Goal: Transaction & Acquisition: Purchase product/service

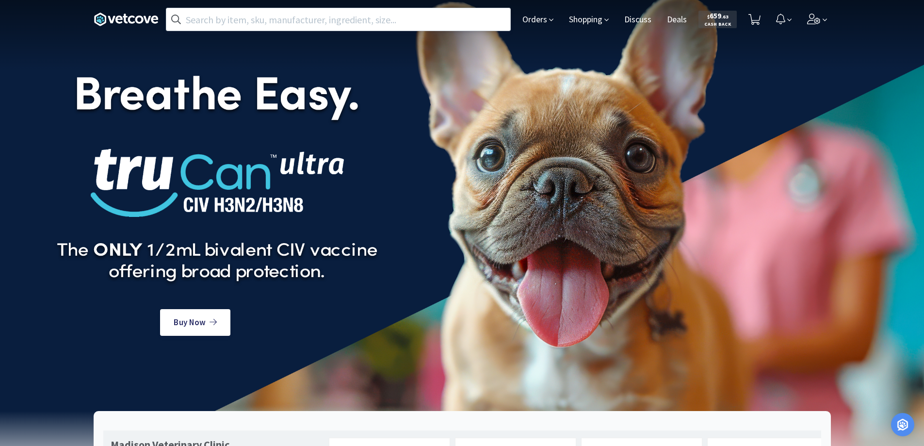
click at [203, 19] on input "text" at bounding box center [338, 19] width 344 height 22
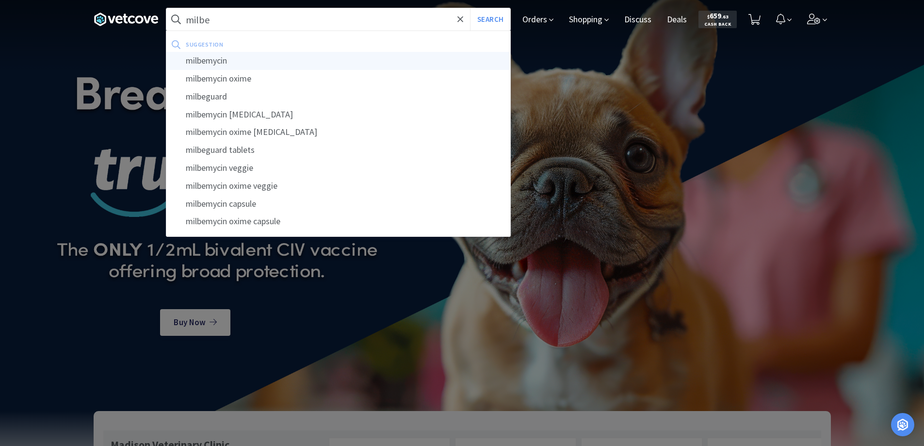
click at [210, 60] on div "milbemycin" at bounding box center [338, 61] width 344 height 18
type input "milbemycin"
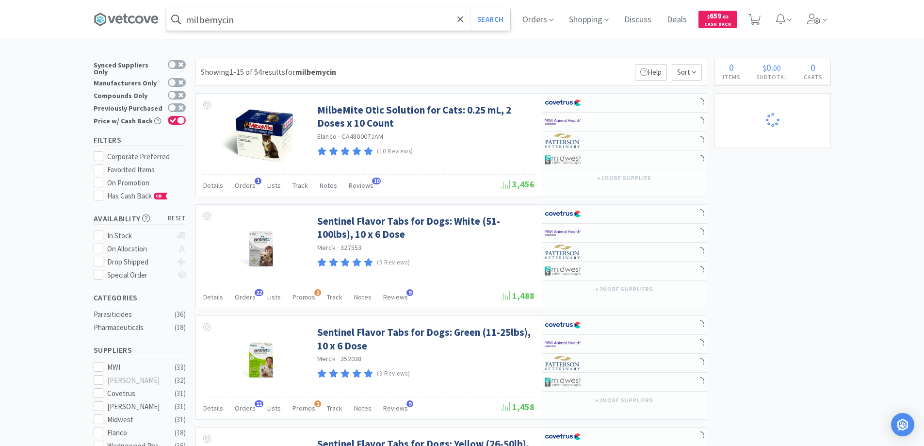
select select "2"
select select "12"
select select "1"
select select "6"
select select "1"
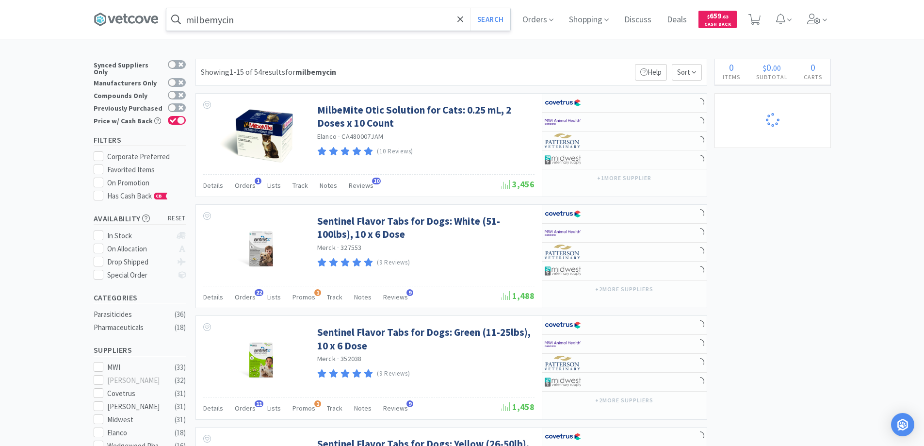
select select "1"
select select "4"
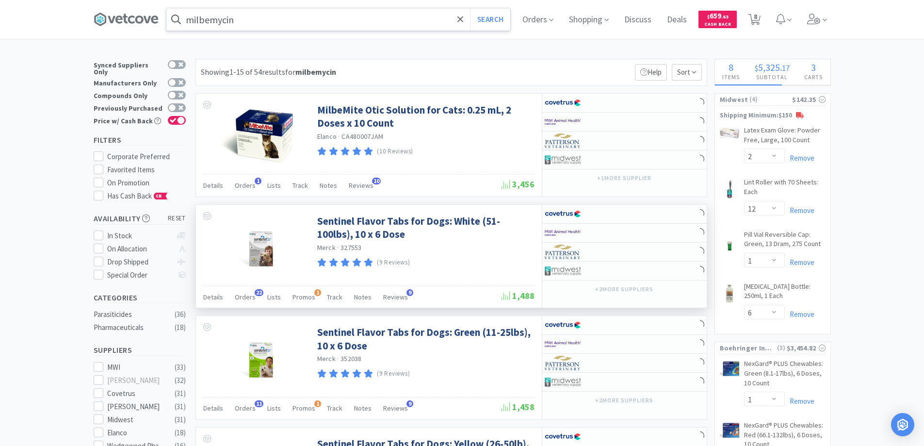
select select "1"
select select "6"
select select "1"
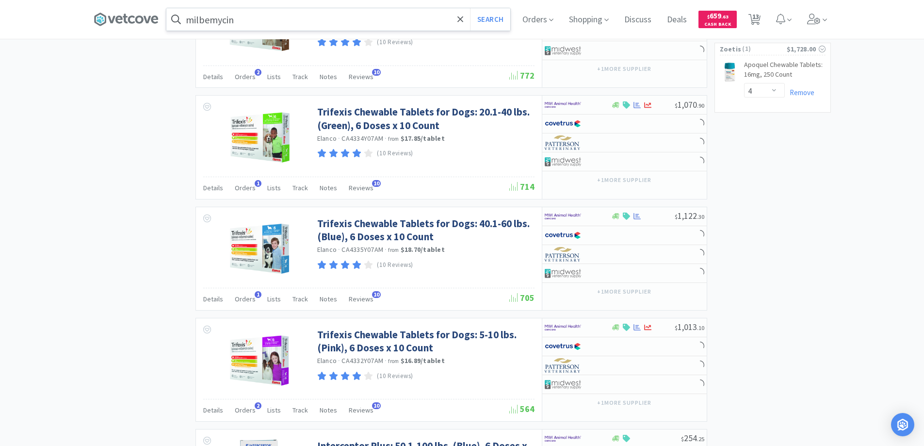
select select "2"
select select "1"
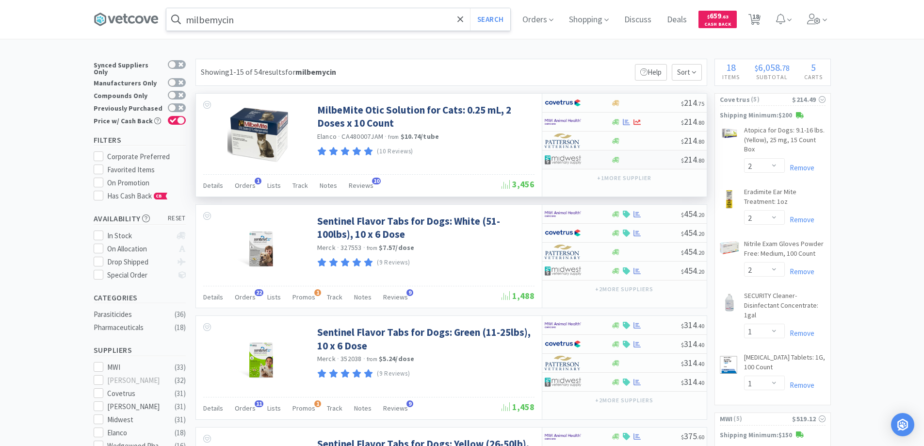
click at [593, 158] on div at bounding box center [570, 159] width 53 height 16
select select "1"
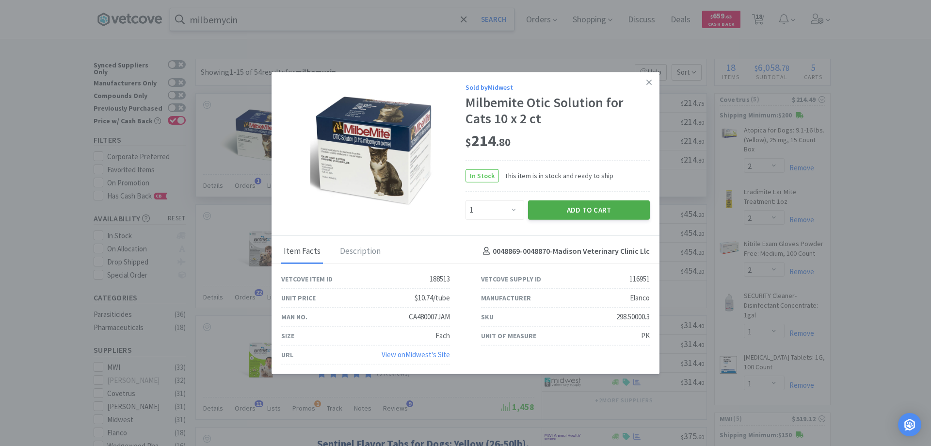
click at [569, 210] on button "Add to Cart" at bounding box center [589, 209] width 122 height 19
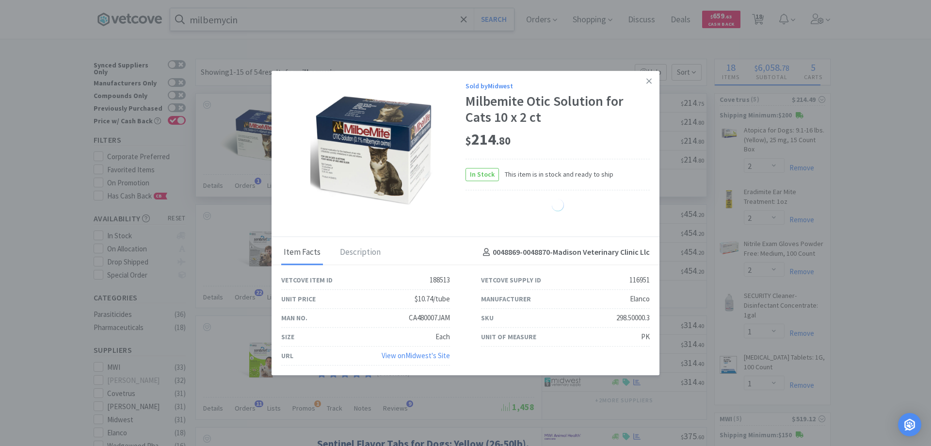
select select "1"
select select "6"
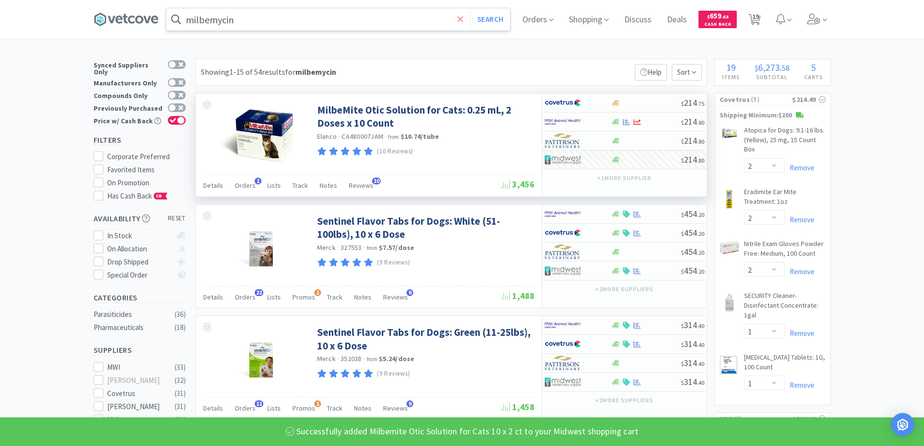
click at [463, 19] on icon at bounding box center [460, 20] width 6 height 10
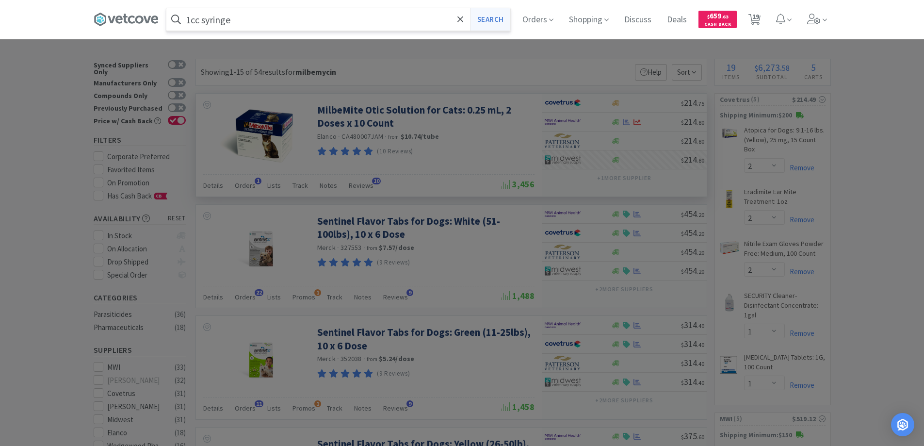
type input "1cc syringe"
click at [488, 16] on button "Search" at bounding box center [490, 19] width 40 height 22
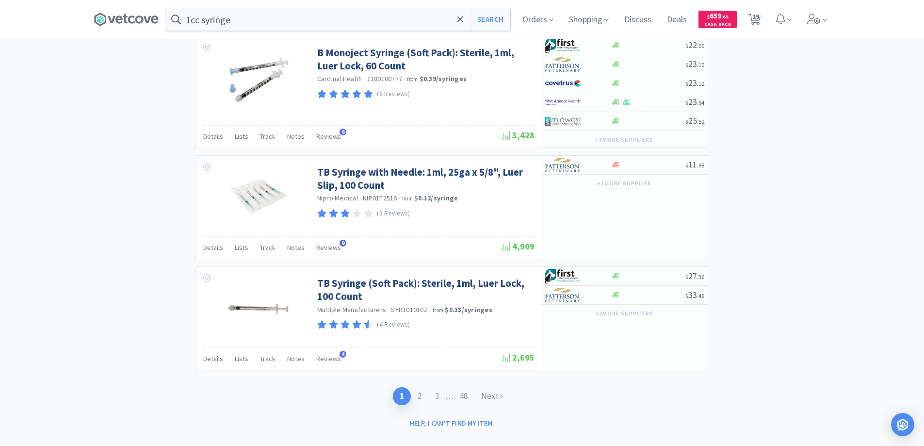
scroll to position [1527, 0]
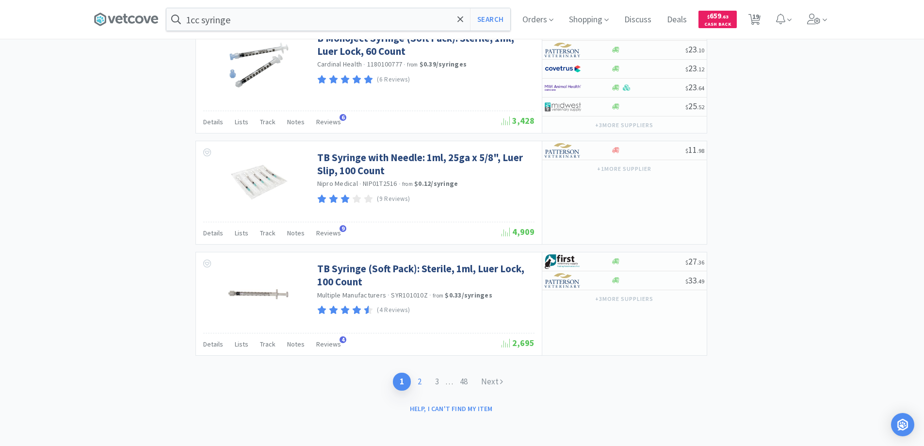
click at [418, 380] on link "2" at bounding box center [419, 381] width 17 height 18
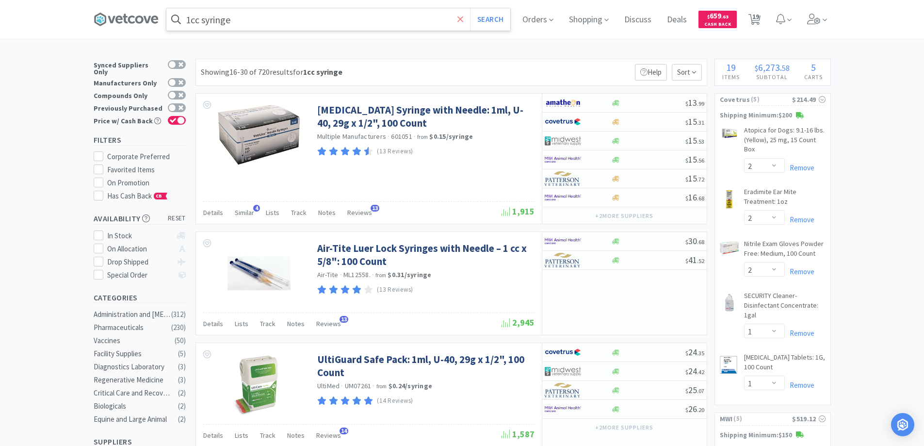
click at [460, 20] on icon at bounding box center [460, 20] width 6 height 10
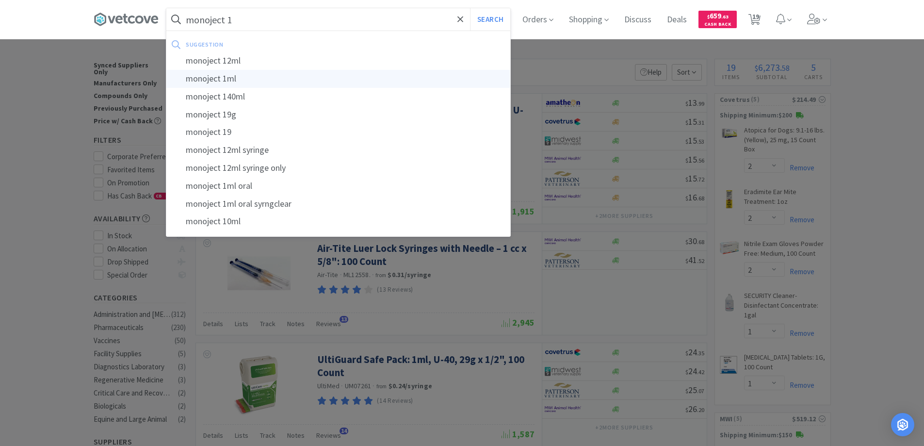
click at [220, 79] on div "monoject 1ml" at bounding box center [338, 79] width 344 height 18
type input "monoject 1ml"
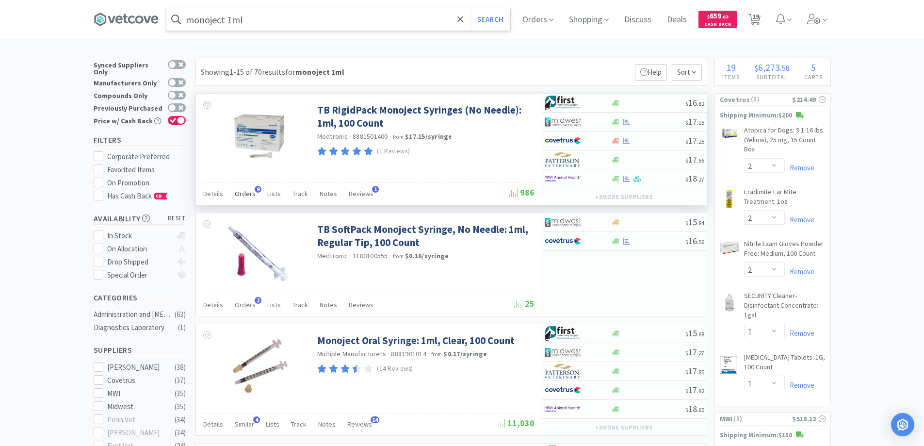
click at [256, 188] on span "9" at bounding box center [258, 189] width 7 height 7
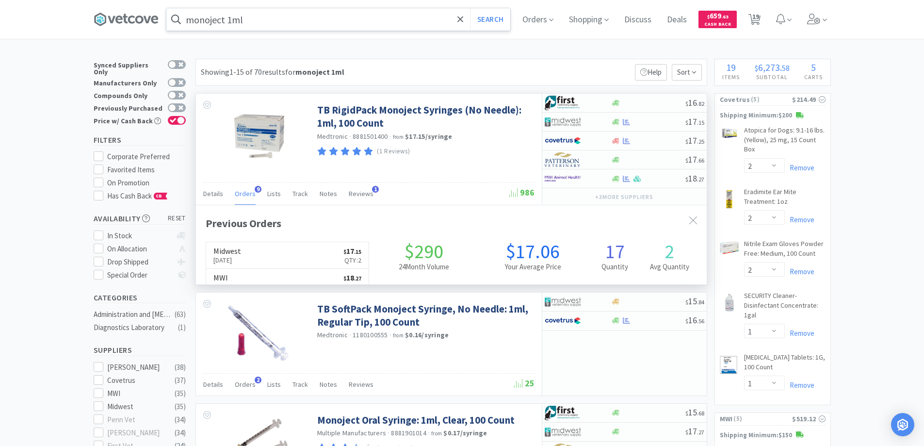
scroll to position [260, 511]
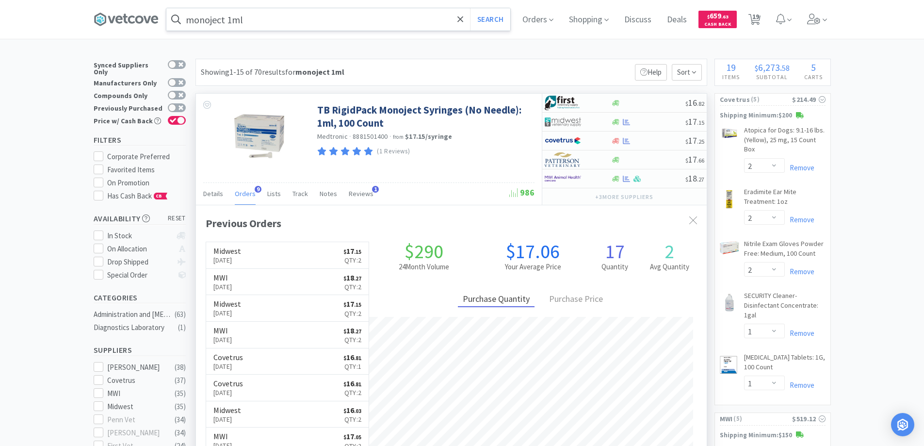
click at [256, 188] on span "9" at bounding box center [258, 189] width 7 height 7
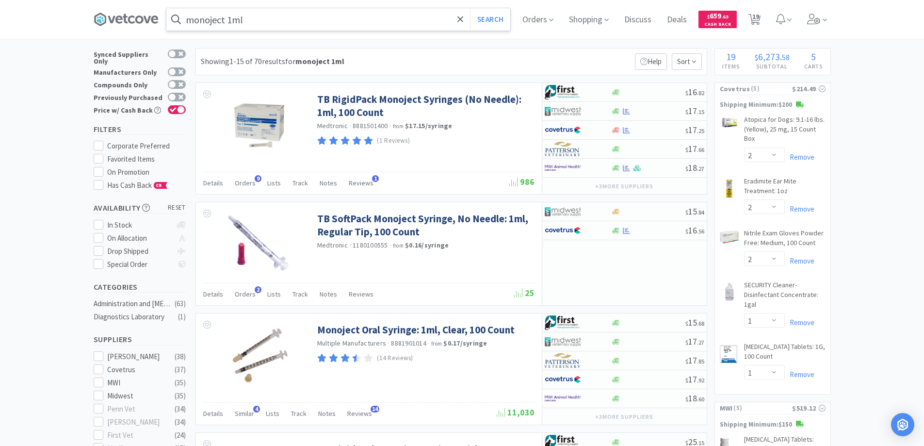
scroll to position [0, 0]
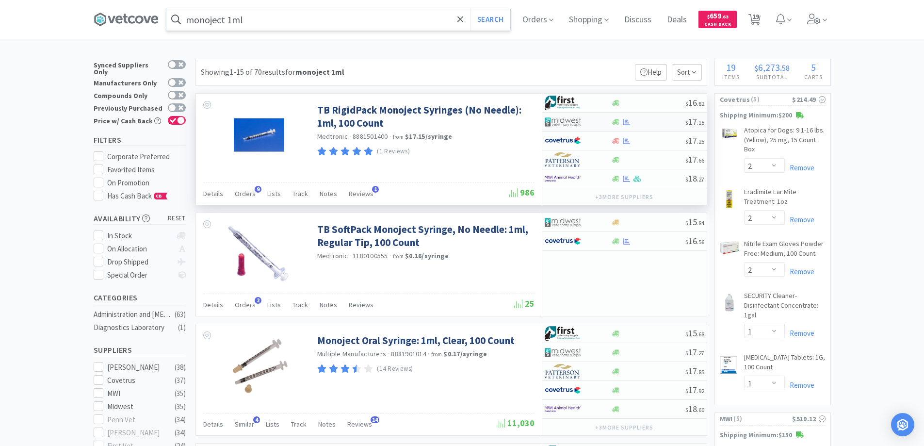
click at [596, 122] on div at bounding box center [570, 121] width 53 height 16
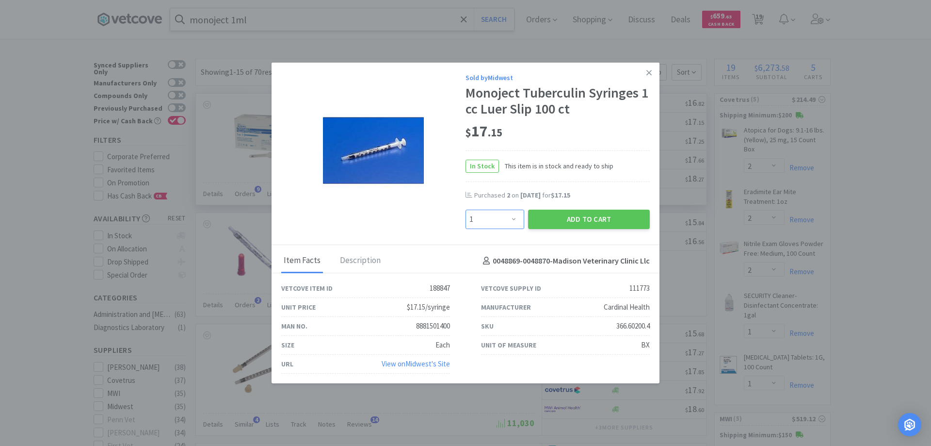
click at [514, 217] on select "Enter Quantity 1 2 3 4 5 6 7 8 9 10 11 12 13 14 15 16 17 18 19 20 Enter Quantity" at bounding box center [494, 218] width 59 height 19
select select "2"
click at [465, 209] on select "Enter Quantity 1 2 3 4 5 6 7 8 9 10 11 12 13 14 15 16 17 18 19 20 Enter Quantity" at bounding box center [494, 218] width 59 height 19
click at [580, 216] on button "Add to Cart" at bounding box center [589, 218] width 122 height 19
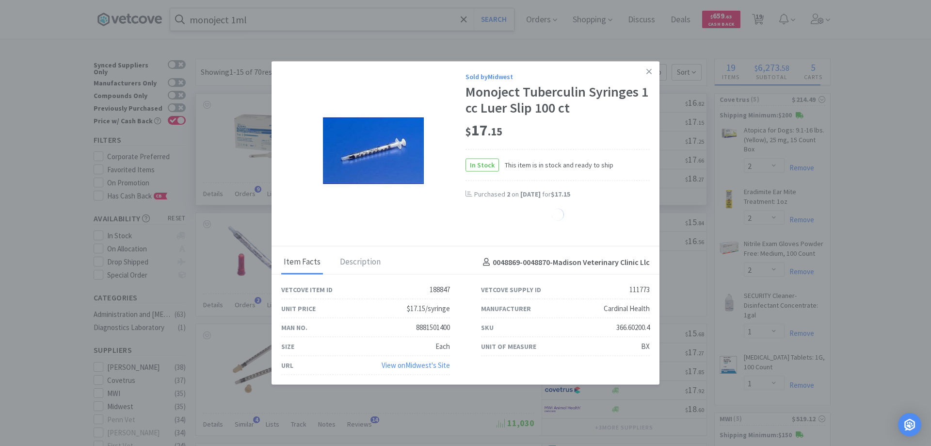
select select "2"
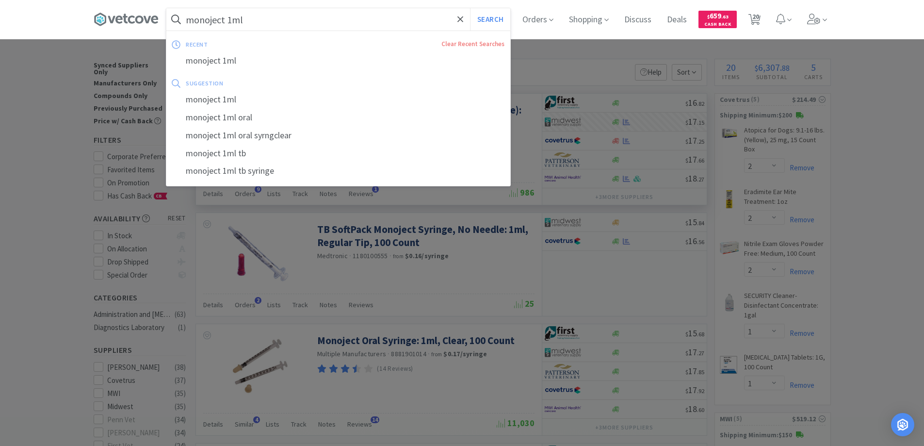
click at [260, 23] on input "monoject 1ml" at bounding box center [338, 19] width 344 height 22
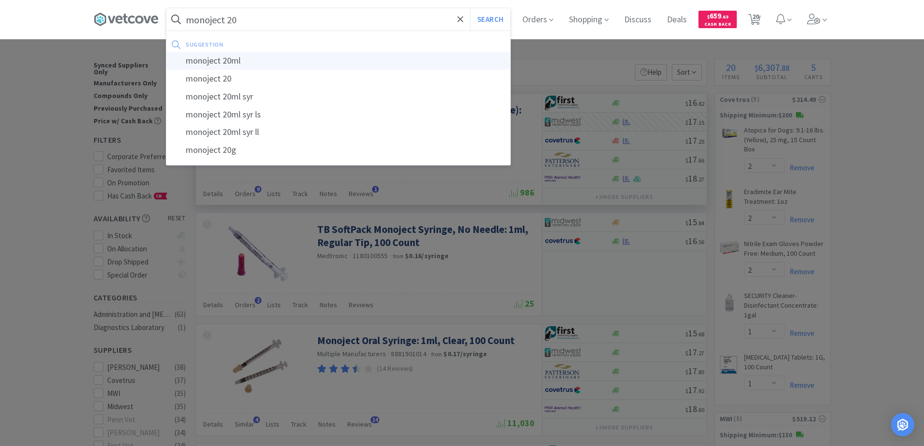
click at [218, 60] on div "monoject 20ml" at bounding box center [338, 61] width 344 height 18
type input "monoject 20ml"
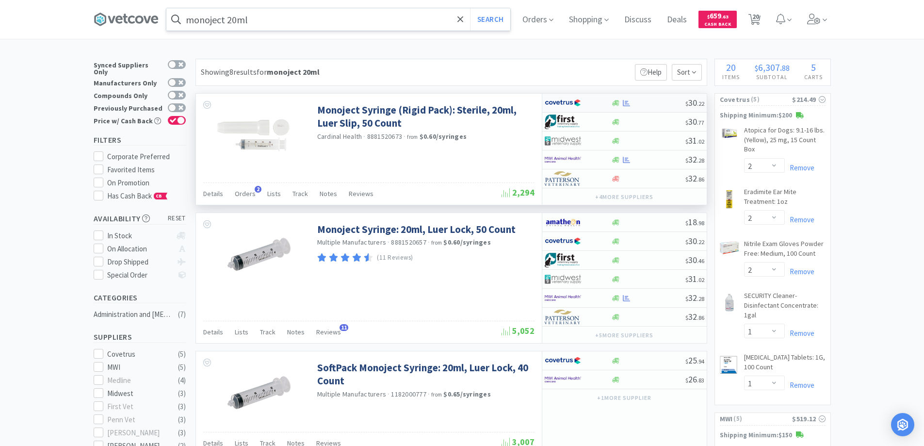
click at [602, 102] on div at bounding box center [577, 103] width 66 height 16
select select "1"
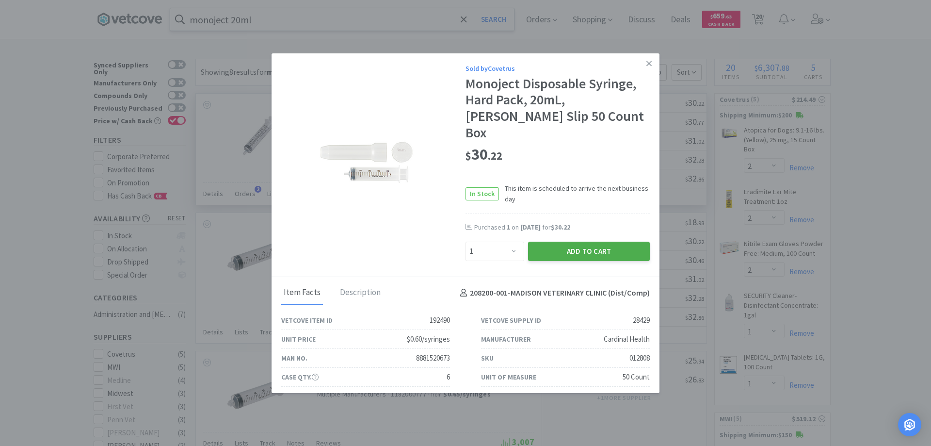
click at [563, 241] on button "Add to Cart" at bounding box center [589, 250] width 122 height 19
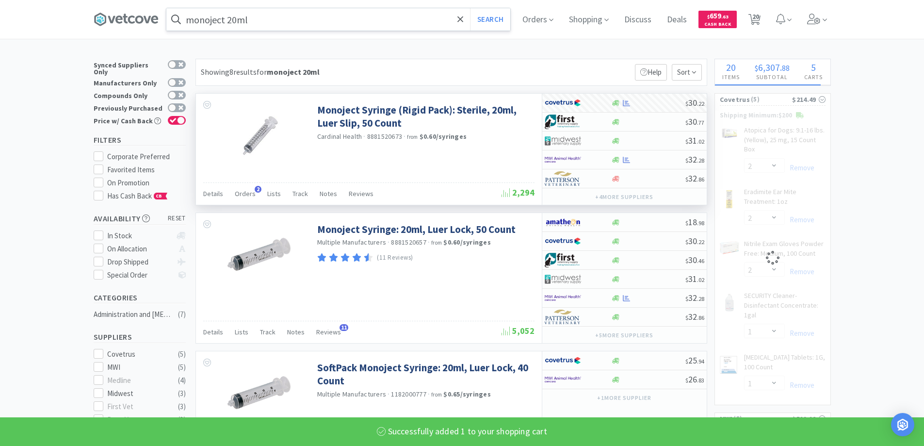
select select "1"
select select "2"
select select "1"
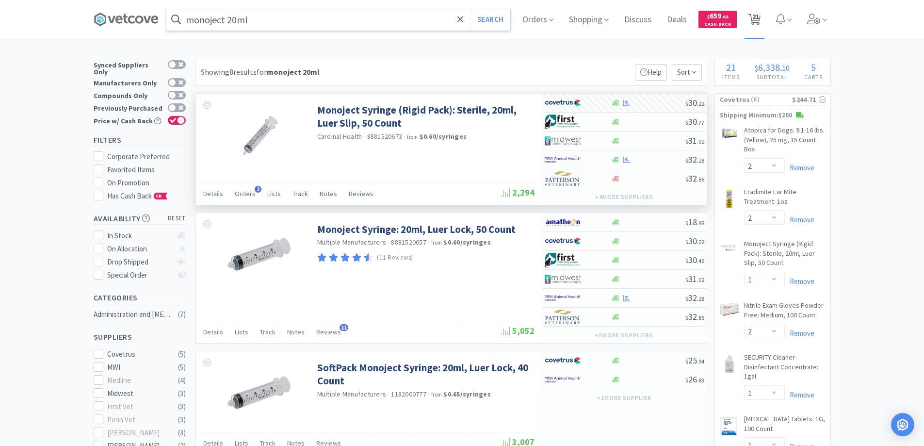
click at [759, 18] on span "21" at bounding box center [755, 16] width 7 height 39
select select "1"
select select "4"
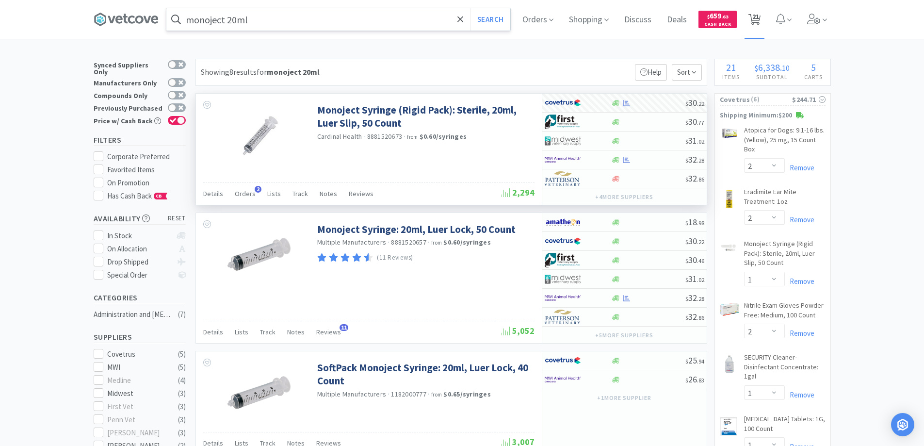
select select "2"
select select "1"
select select "2"
select select "1"
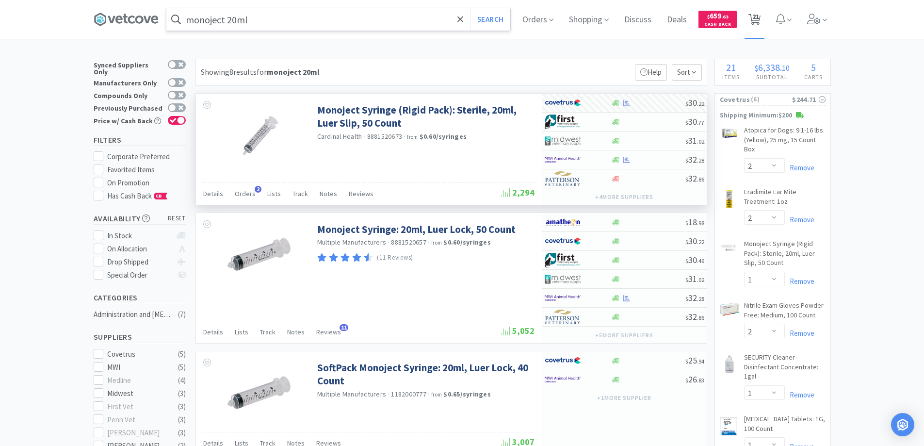
select select "1"
select select "6"
select select "1"
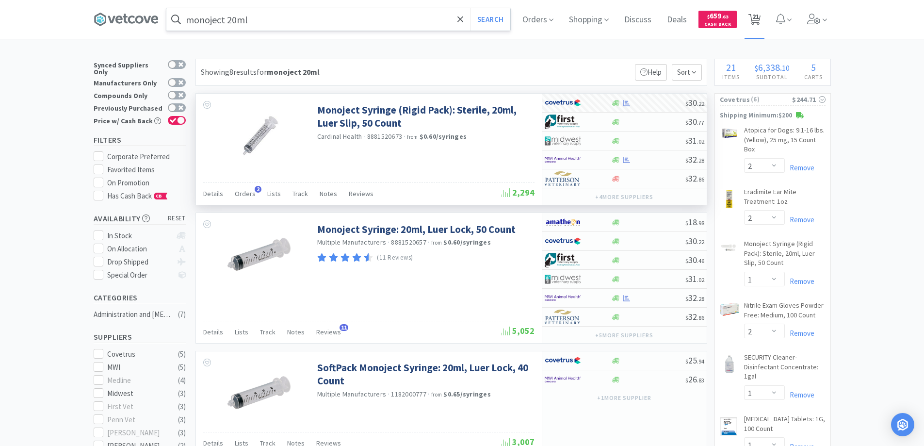
select select "2"
select select "12"
select select "1"
select select "6"
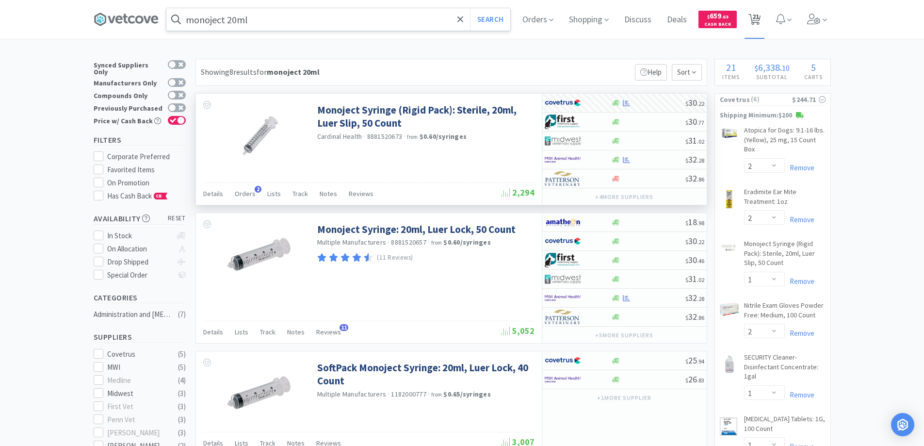
select select "2"
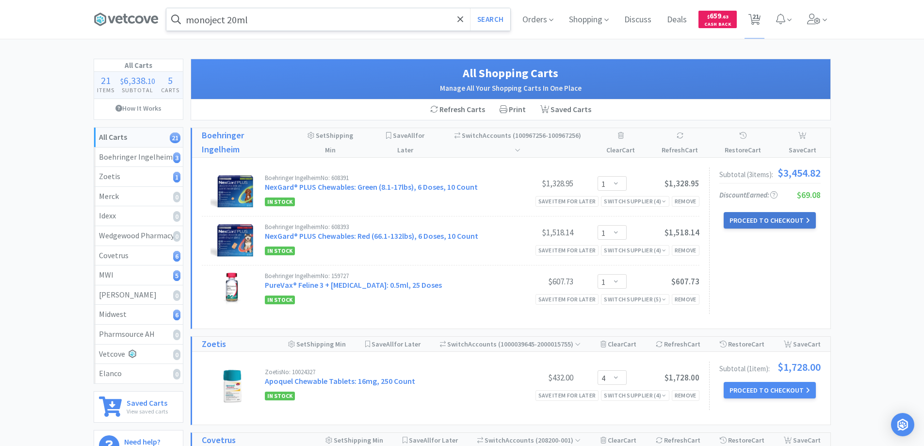
click at [748, 220] on button "Proceed to Checkout" at bounding box center [769, 220] width 92 height 16
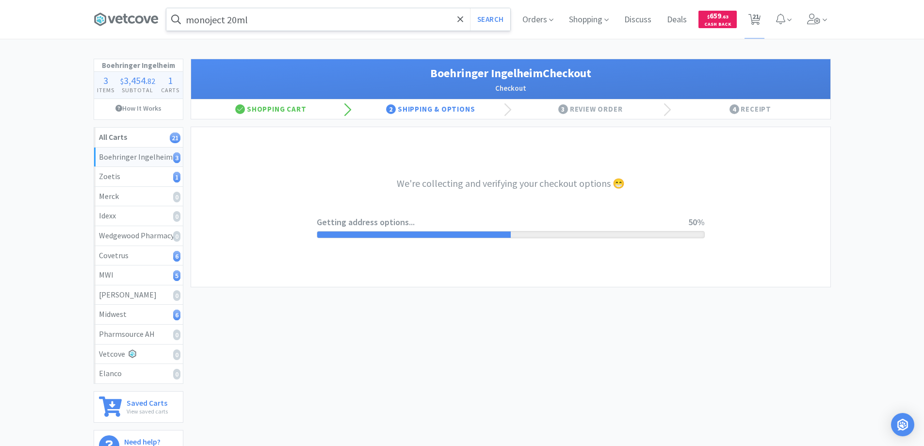
select select "invoice"
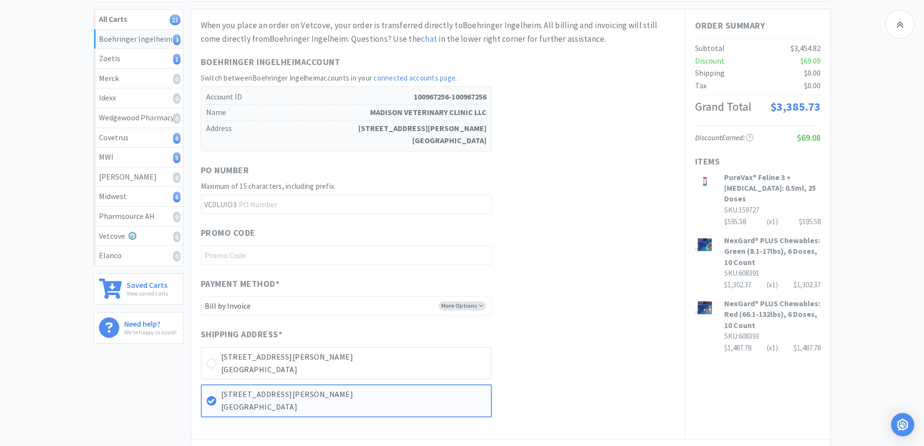
scroll to position [145, 0]
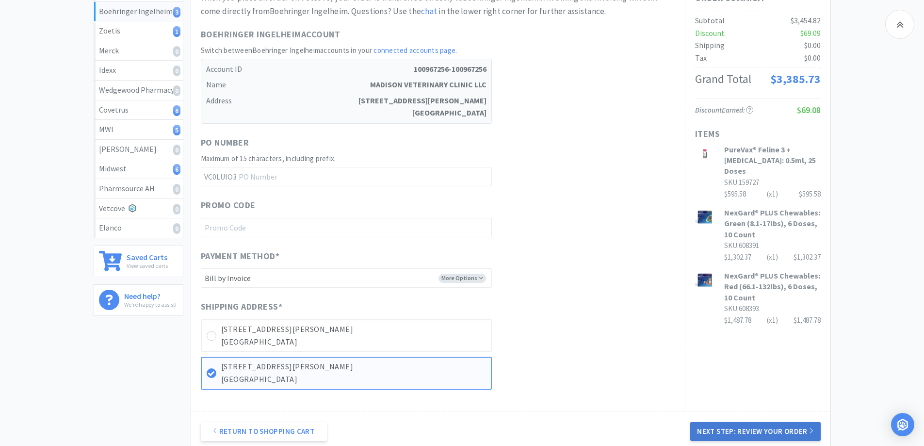
click at [747, 426] on button "Next Step: Review Your Order" at bounding box center [755, 430] width 130 height 19
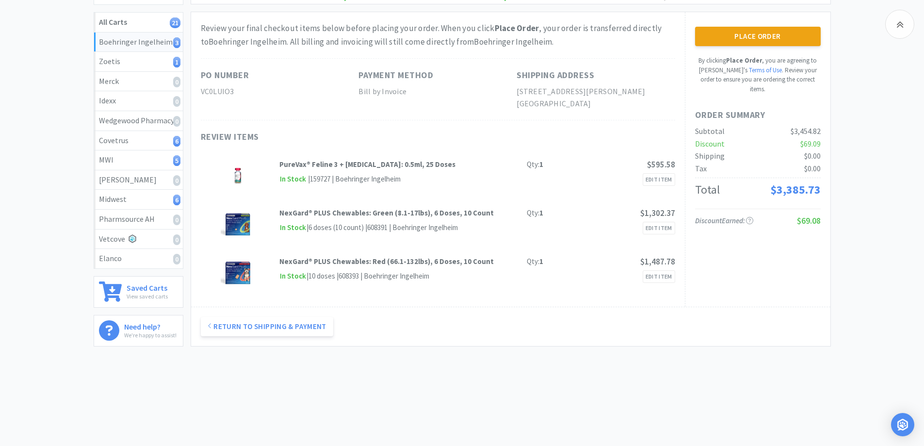
scroll to position [0, 0]
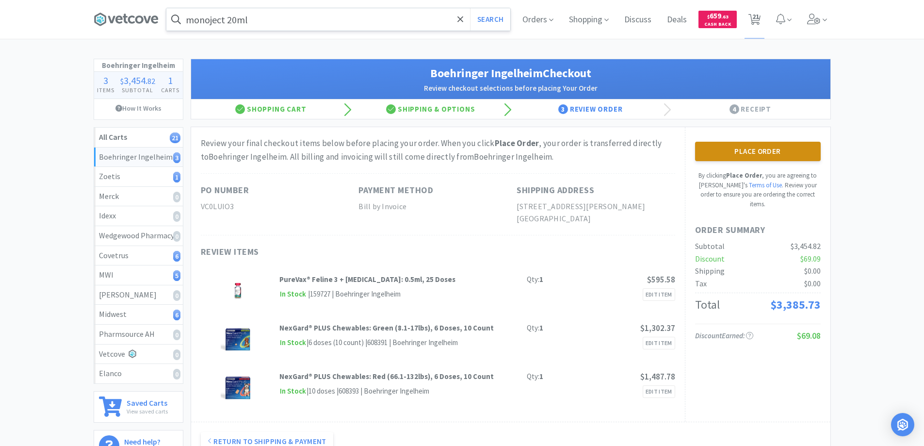
click at [745, 152] on button "Place Order" at bounding box center [758, 151] width 126 height 19
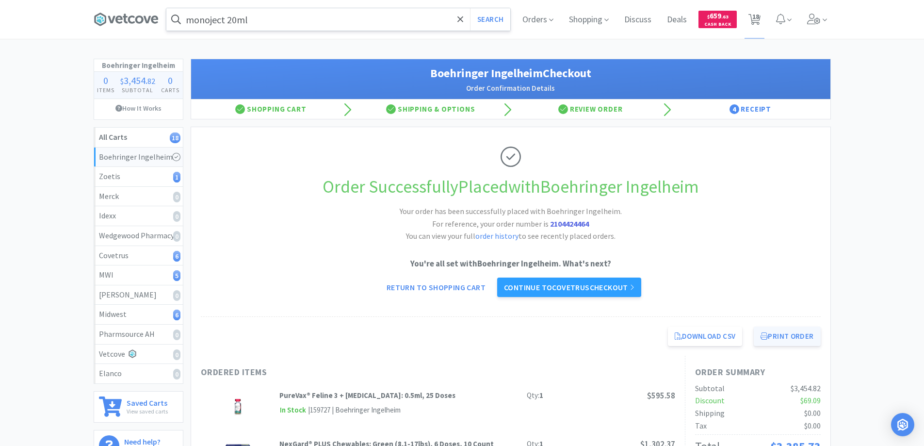
click at [779, 335] on button "Print Order" at bounding box center [786, 335] width 66 height 19
click at [556, 287] on link "Continue to Covetrus checkout" at bounding box center [569, 286] width 144 height 19
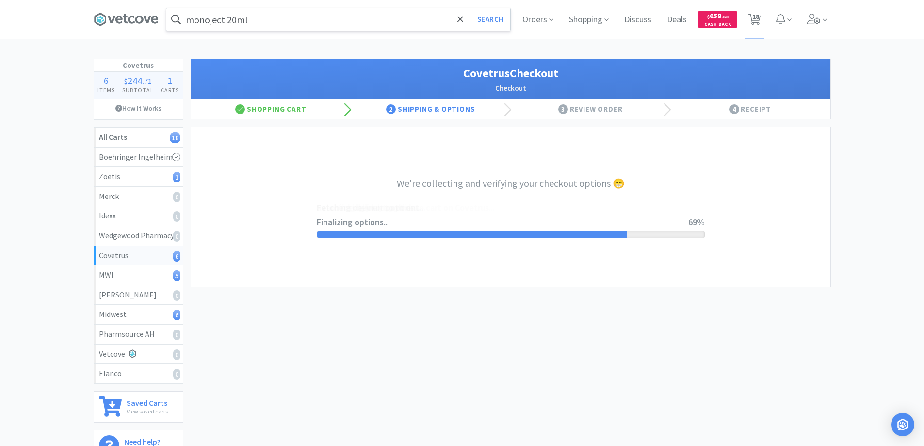
select select "ACCOUNT"
select select "cvt-standard-net"
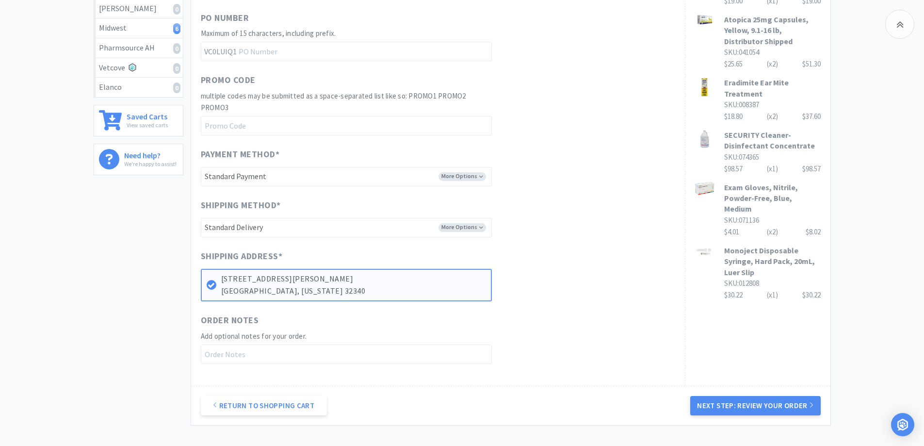
scroll to position [365, 0]
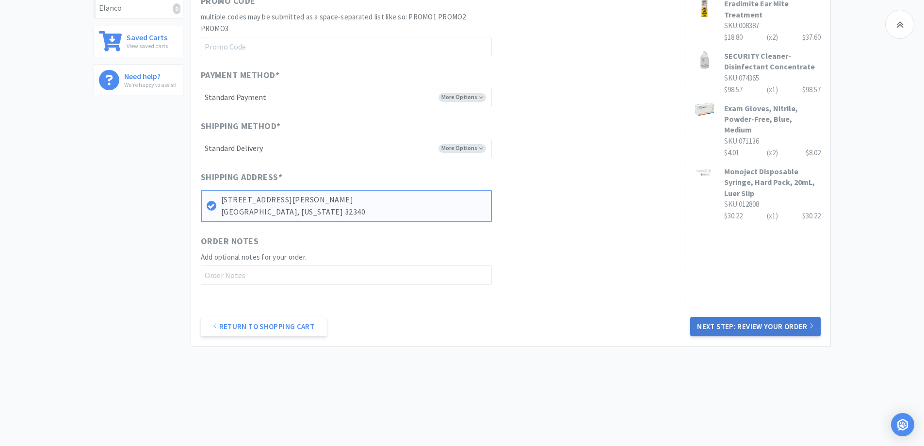
click at [737, 323] on button "Next Step: Review Your Order" at bounding box center [755, 326] width 130 height 19
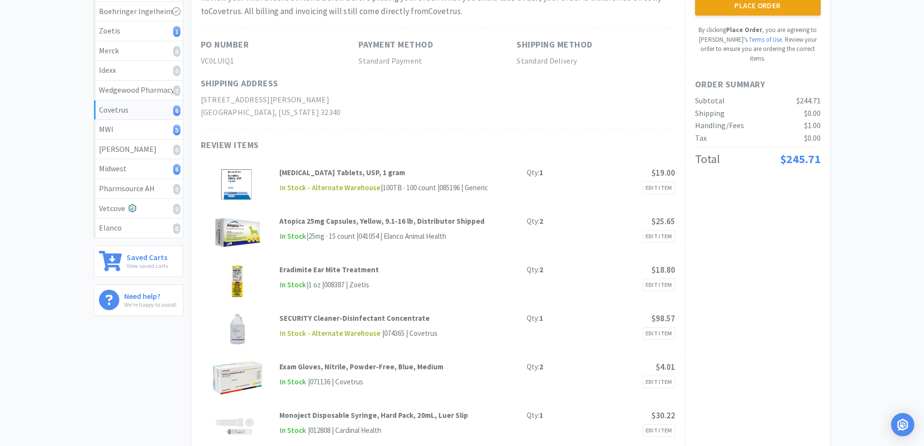
scroll to position [0, 0]
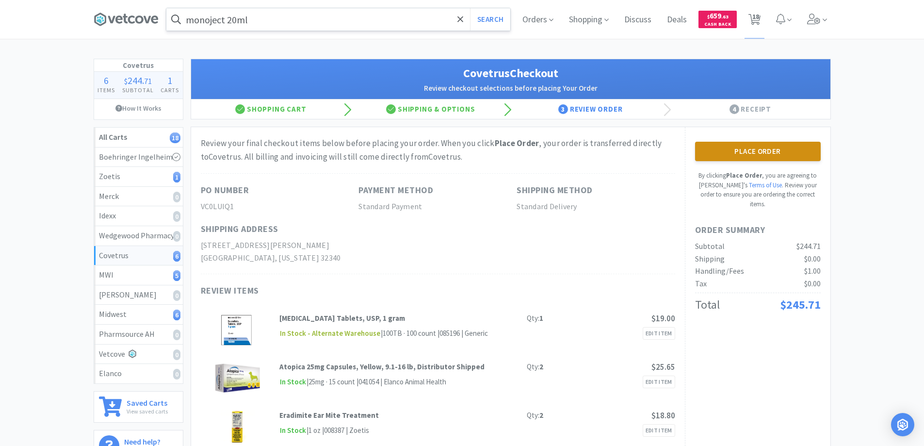
click at [746, 153] on button "Place Order" at bounding box center [758, 151] width 126 height 19
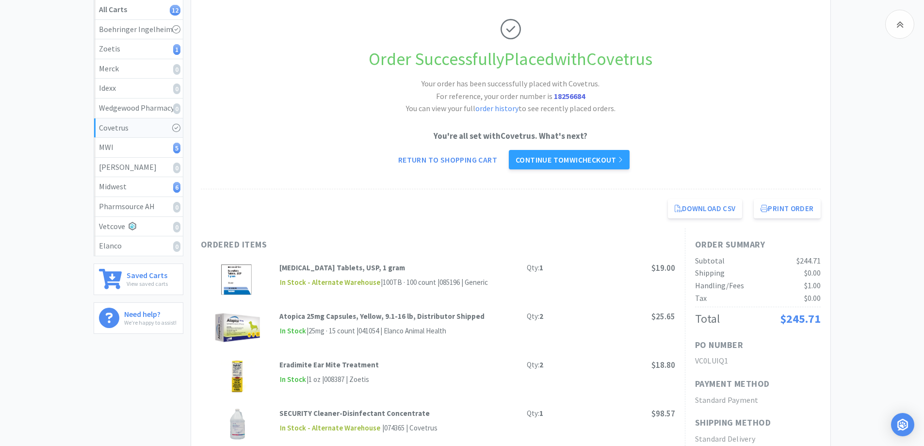
scroll to position [97, 0]
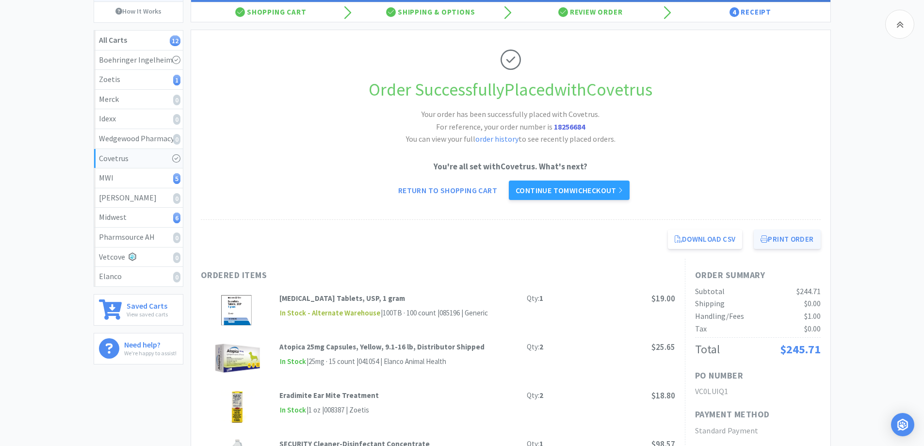
click at [779, 240] on button "Print Order" at bounding box center [786, 238] width 66 height 19
click at [563, 192] on link "Continue to MWI checkout" at bounding box center [569, 189] width 121 height 19
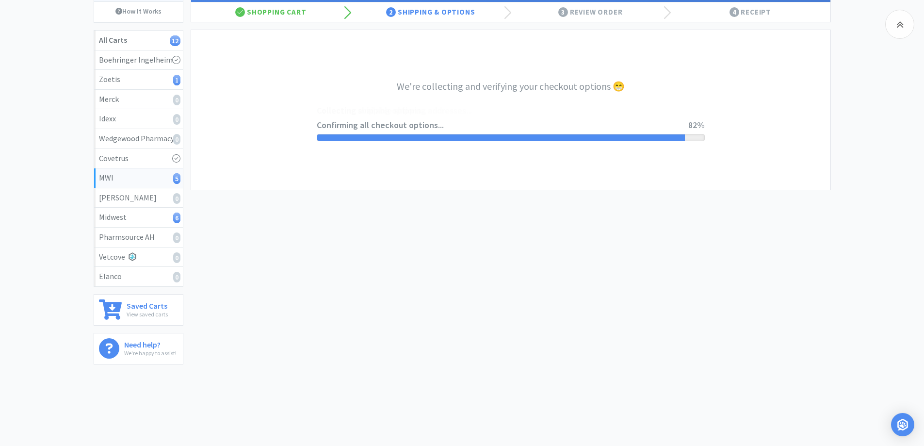
select select "STD_"
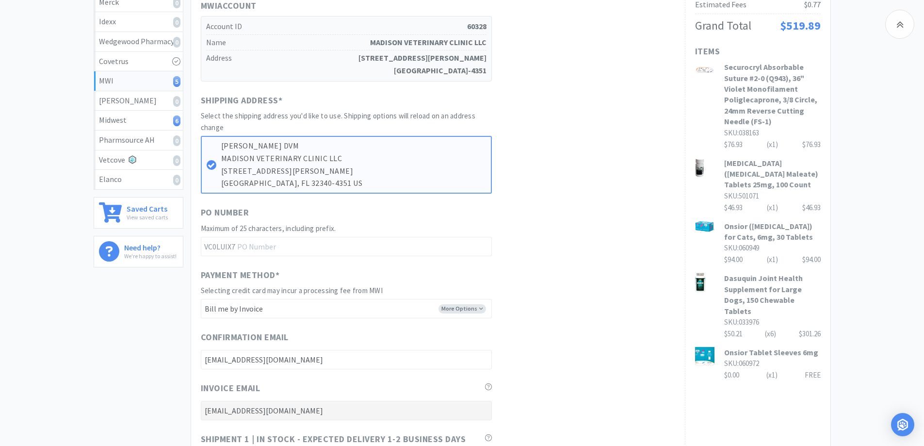
scroll to position [463, 0]
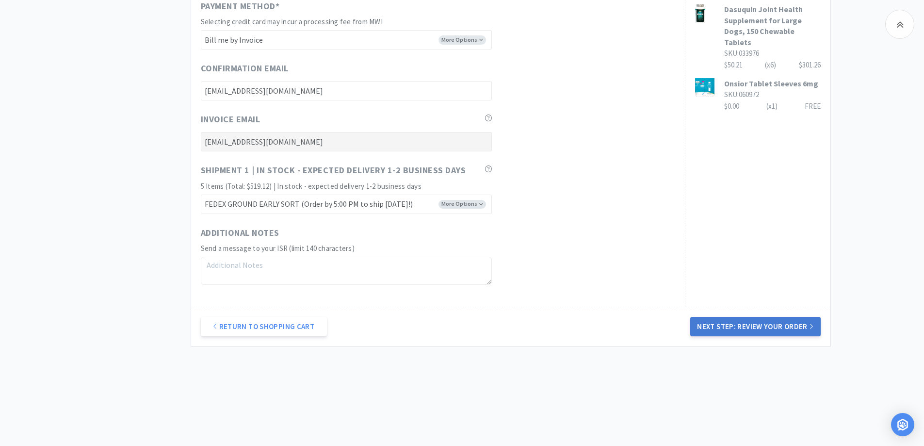
click at [743, 325] on button "Next Step: Review Your Order" at bounding box center [755, 326] width 130 height 19
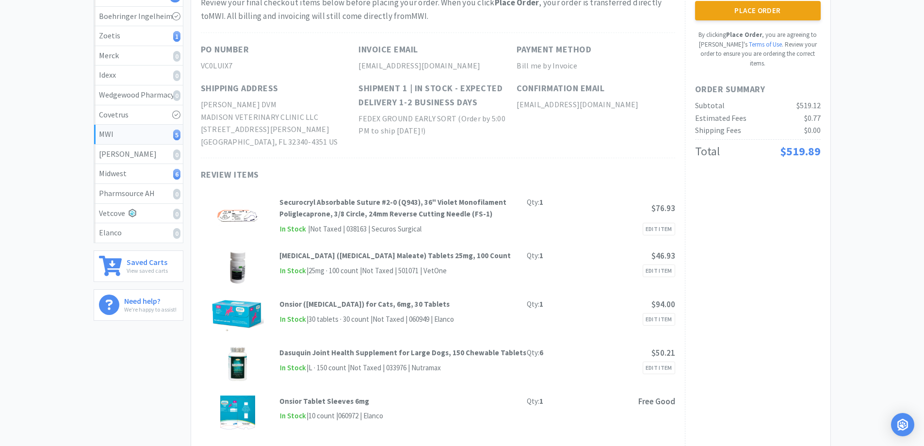
scroll to position [0, 0]
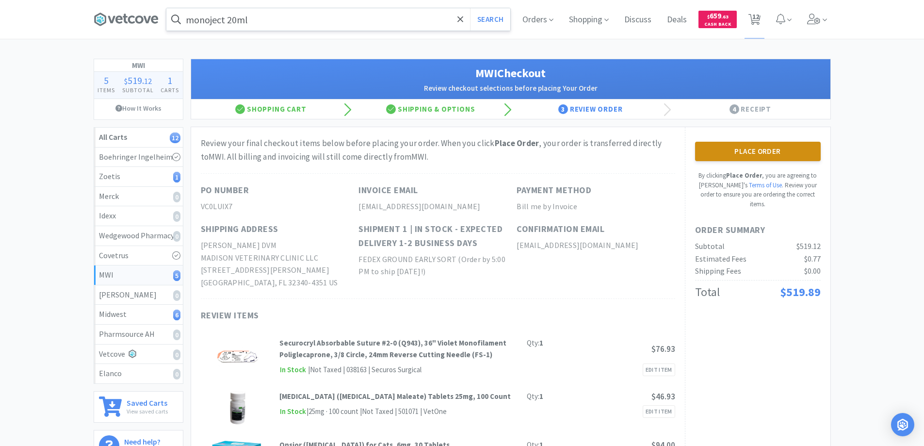
click at [743, 150] on button "Place Order" at bounding box center [758, 151] width 126 height 19
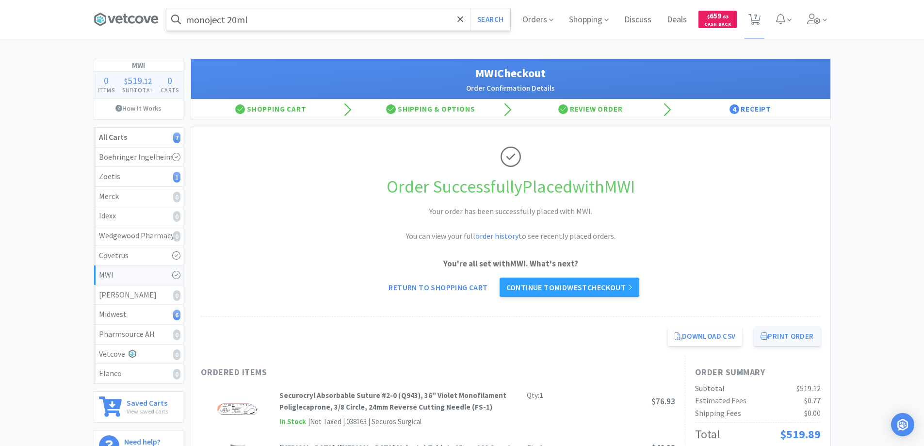
click at [784, 336] on button "Print Order" at bounding box center [786, 335] width 66 height 19
click at [573, 286] on link "Continue to Midwest checkout" at bounding box center [569, 286] width 140 height 19
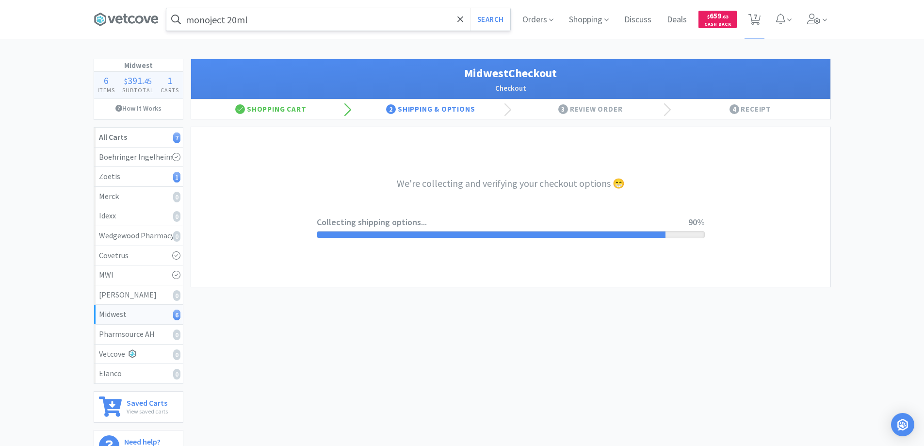
select select "3"
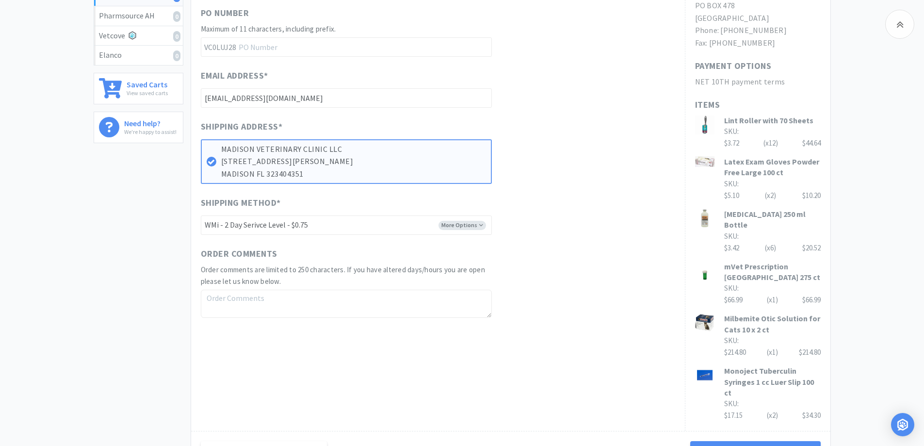
scroll to position [339, 0]
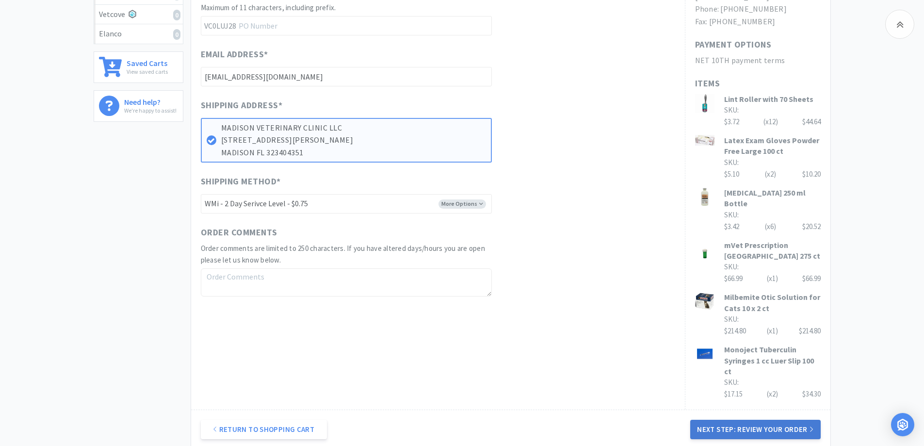
click at [748, 429] on button "Next Step: Review Your Order" at bounding box center [755, 428] width 130 height 19
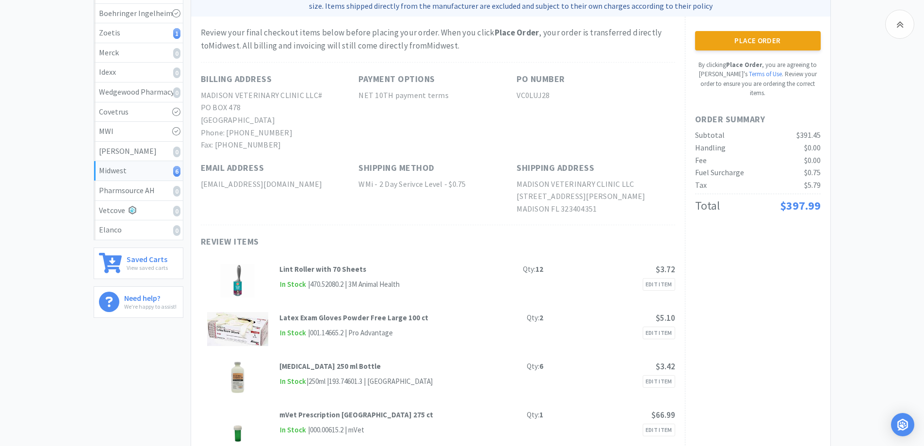
scroll to position [0, 0]
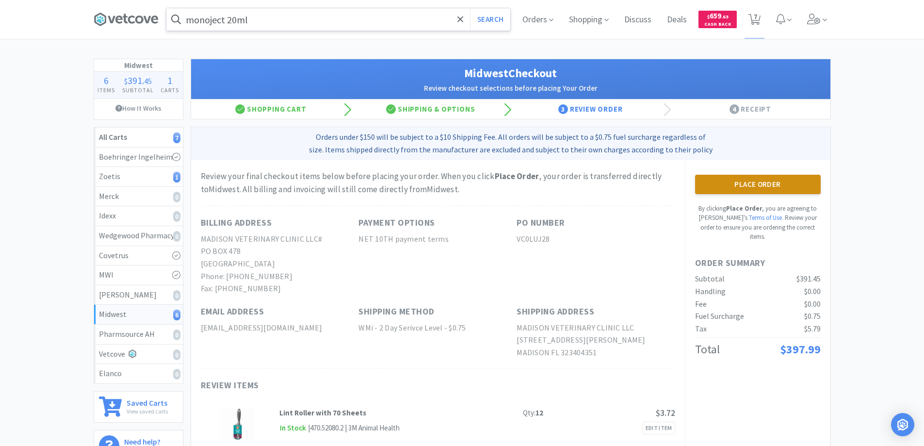
click at [747, 182] on button "Place Order" at bounding box center [758, 184] width 126 height 19
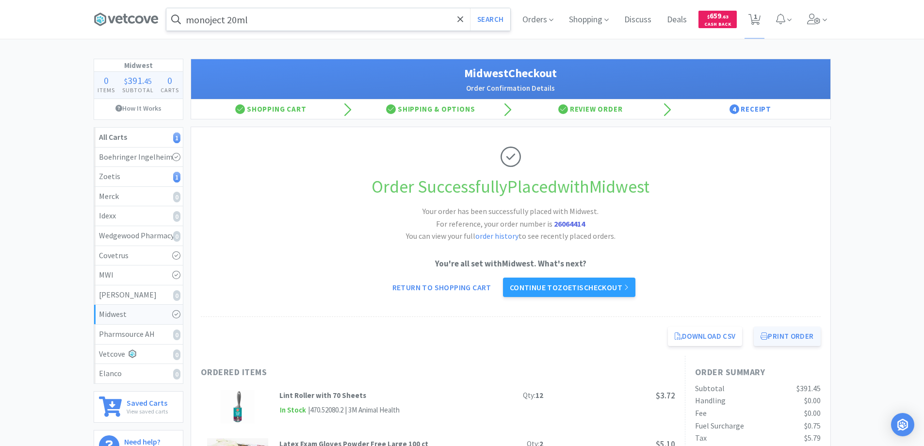
click at [782, 336] on button "Print Order" at bounding box center [786, 335] width 66 height 19
click at [565, 284] on link "Continue to Zoetis checkout" at bounding box center [569, 286] width 132 height 19
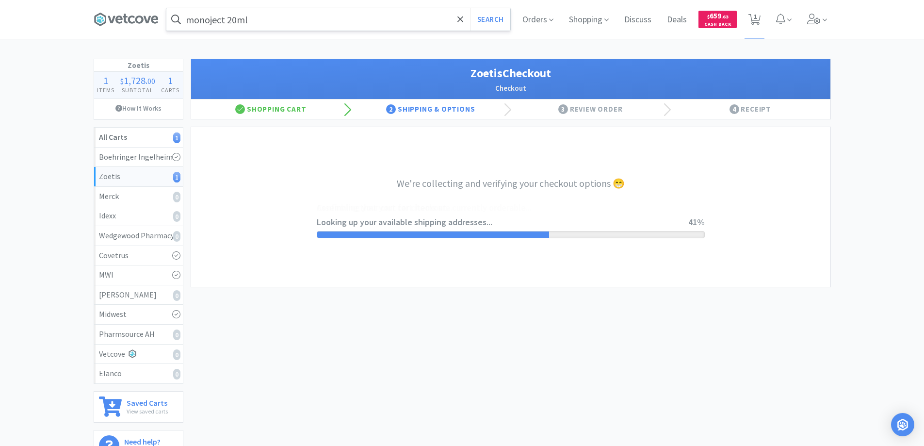
select select "invoice"
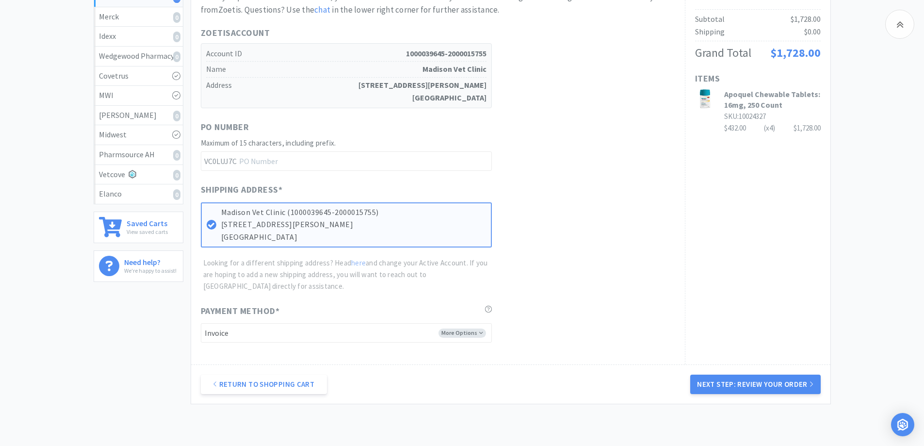
scroll to position [237, 0]
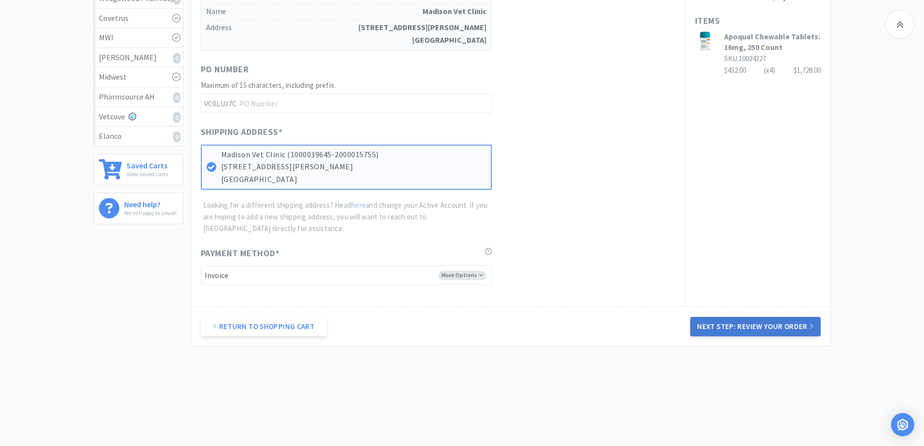
click at [755, 325] on button "Next Step: Review Your Order" at bounding box center [755, 326] width 130 height 19
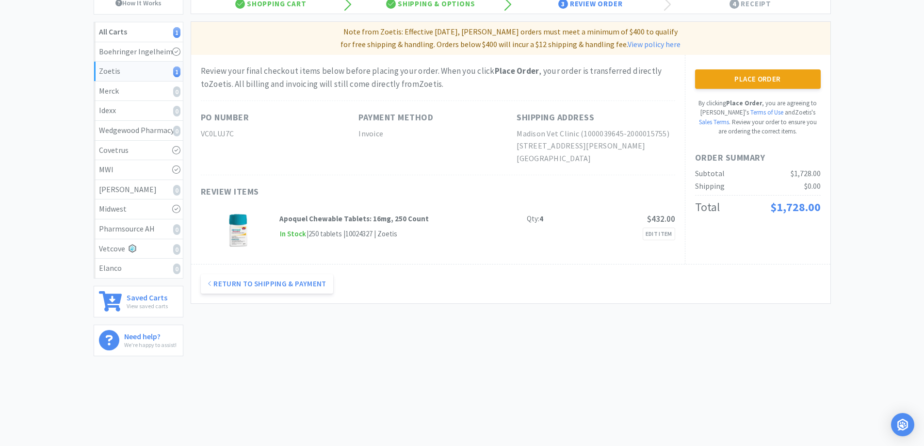
scroll to position [0, 0]
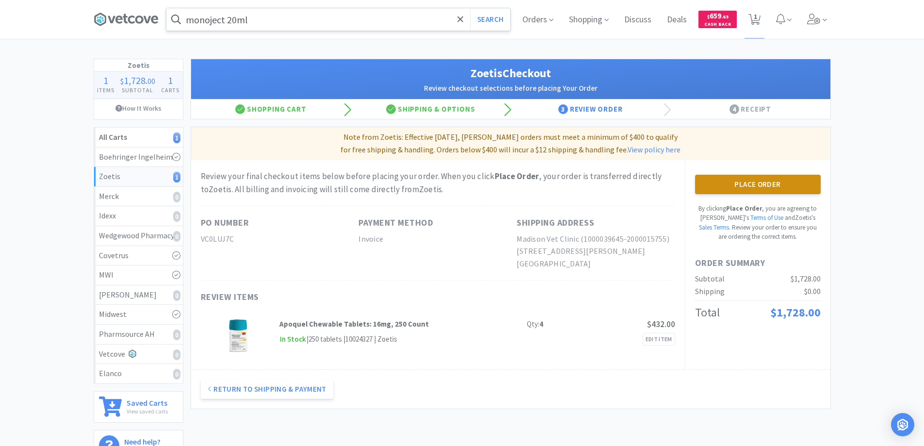
click at [740, 180] on button "Place Order" at bounding box center [758, 184] width 126 height 19
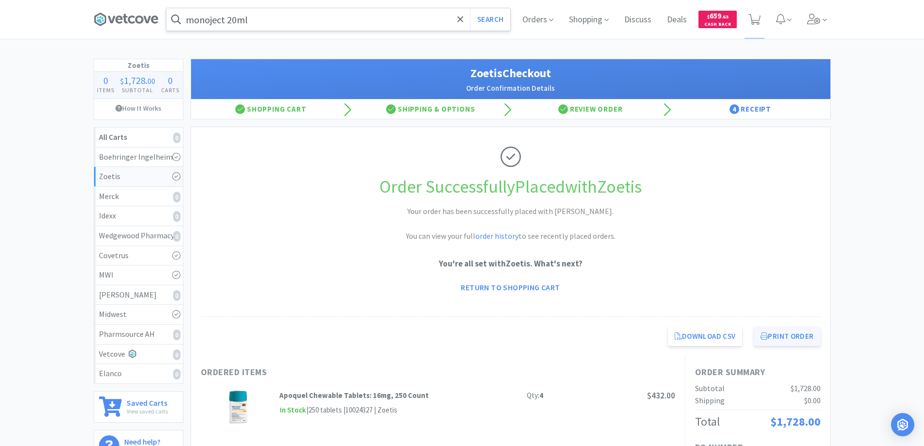
click at [772, 334] on button "Print Order" at bounding box center [786, 335] width 66 height 19
